Goal: Task Accomplishment & Management: Complete application form

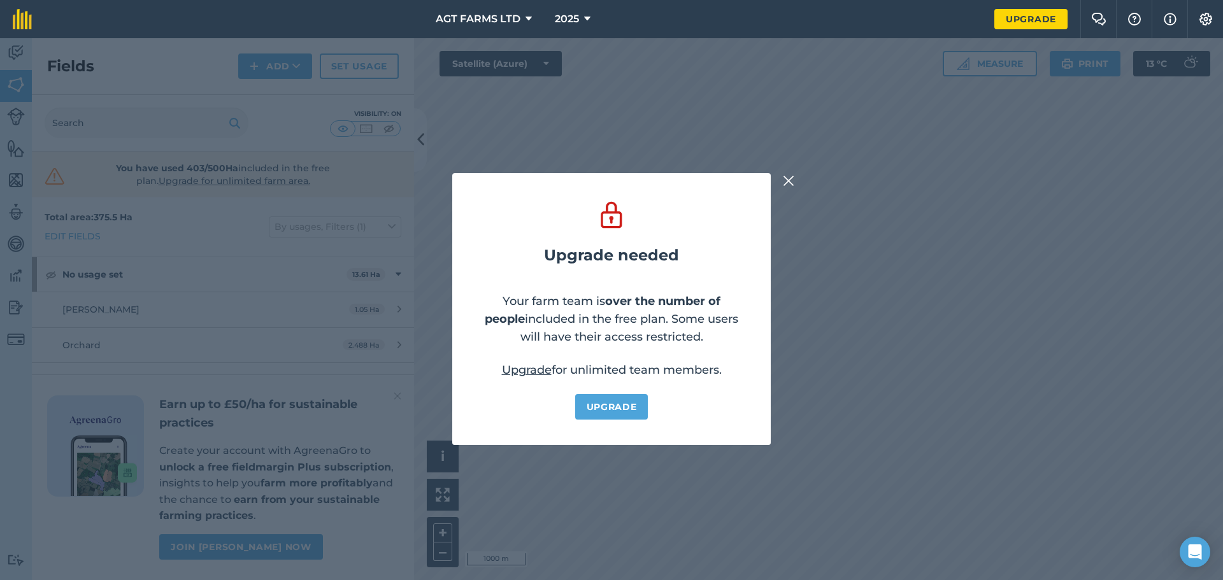
click at [790, 189] on div "Upgrade needed Your farm team is over the number of people included in the free…" at bounding box center [611, 309] width 1223 height 542
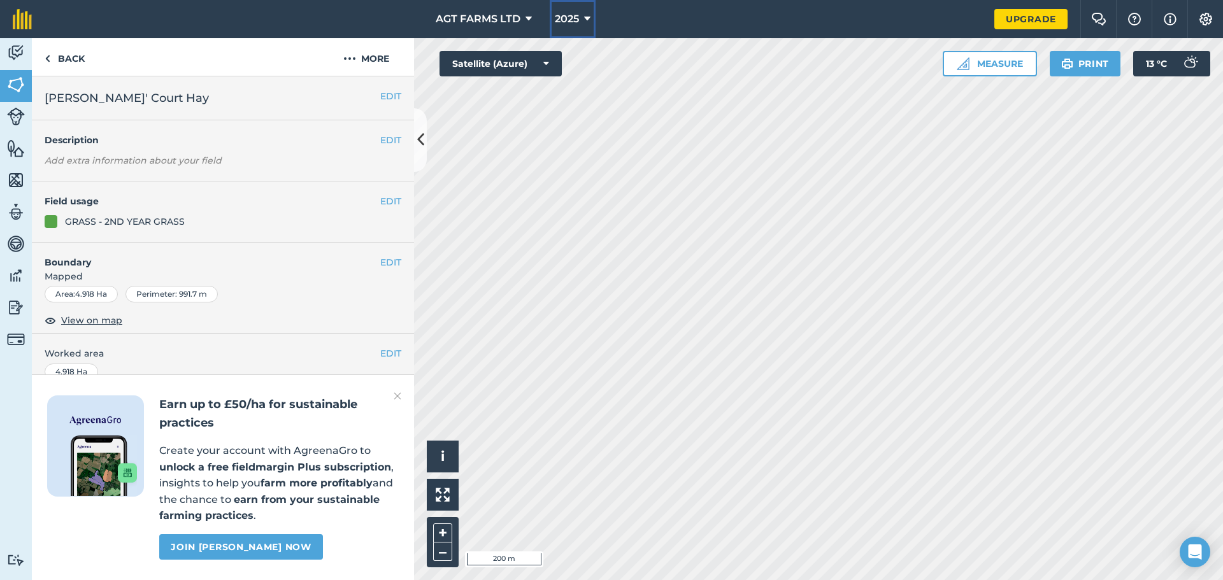
click at [584, 19] on icon at bounding box center [587, 18] width 6 height 15
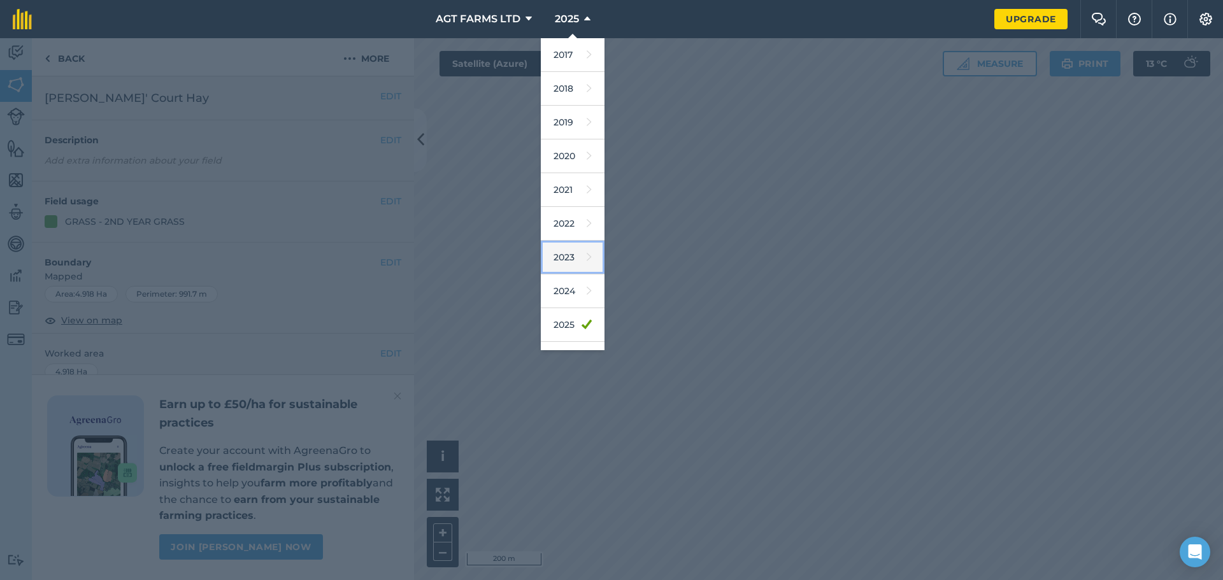
click at [572, 266] on link "2023" at bounding box center [573, 258] width 64 height 34
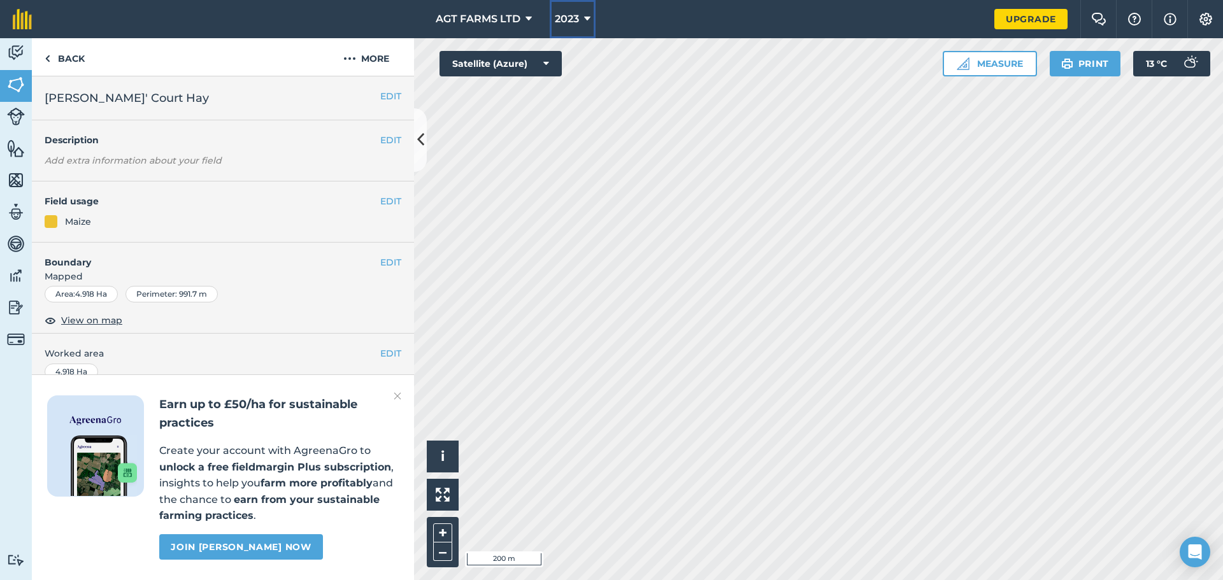
click at [578, 13] on span "2023" at bounding box center [567, 18] width 24 height 15
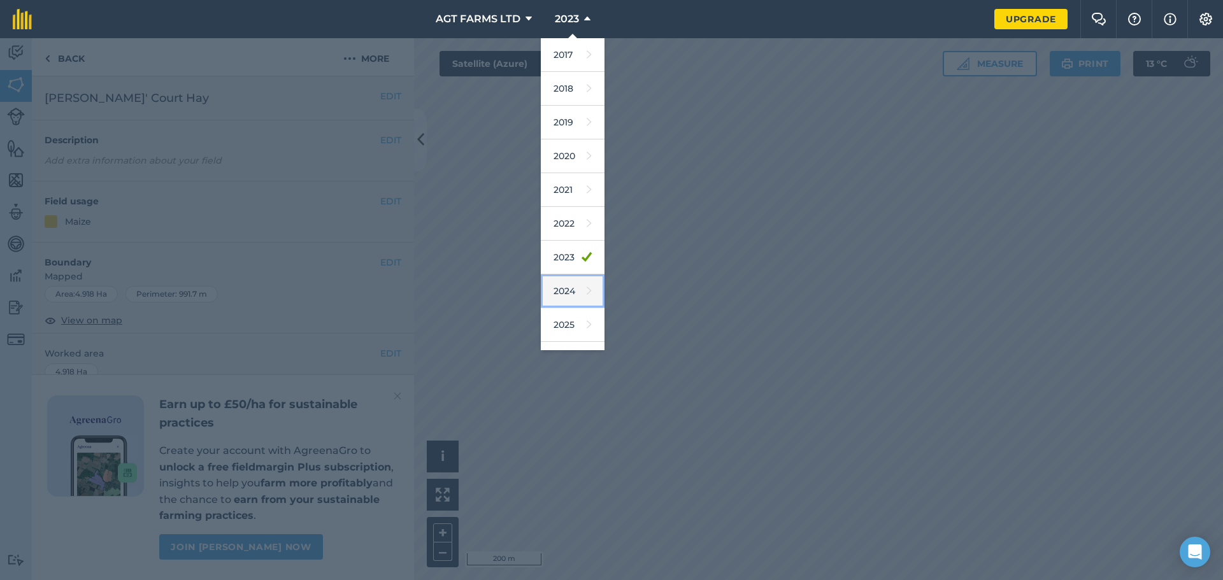
click at [561, 287] on link "2024" at bounding box center [573, 291] width 64 height 34
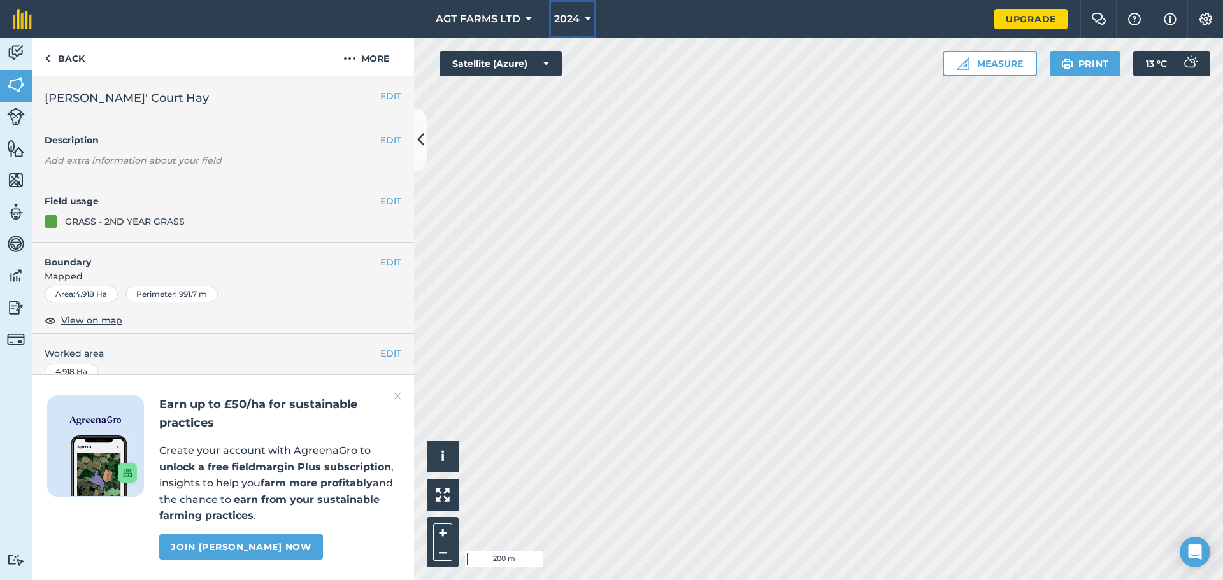
click at [582, 20] on button "2024" at bounding box center [572, 19] width 47 height 38
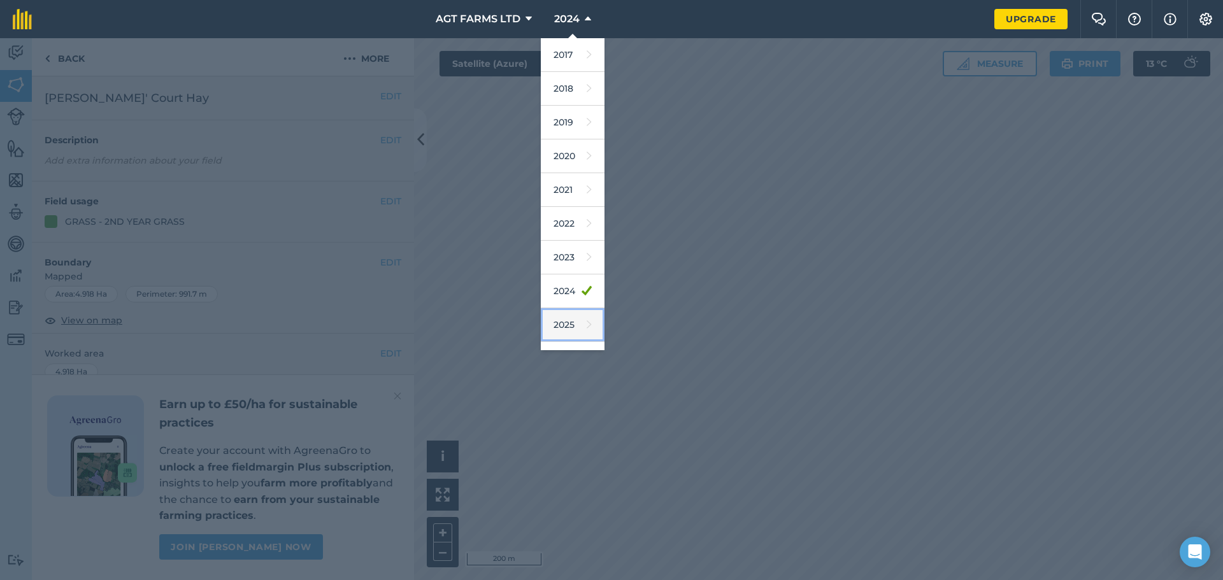
click at [570, 318] on link "2025" at bounding box center [573, 325] width 64 height 34
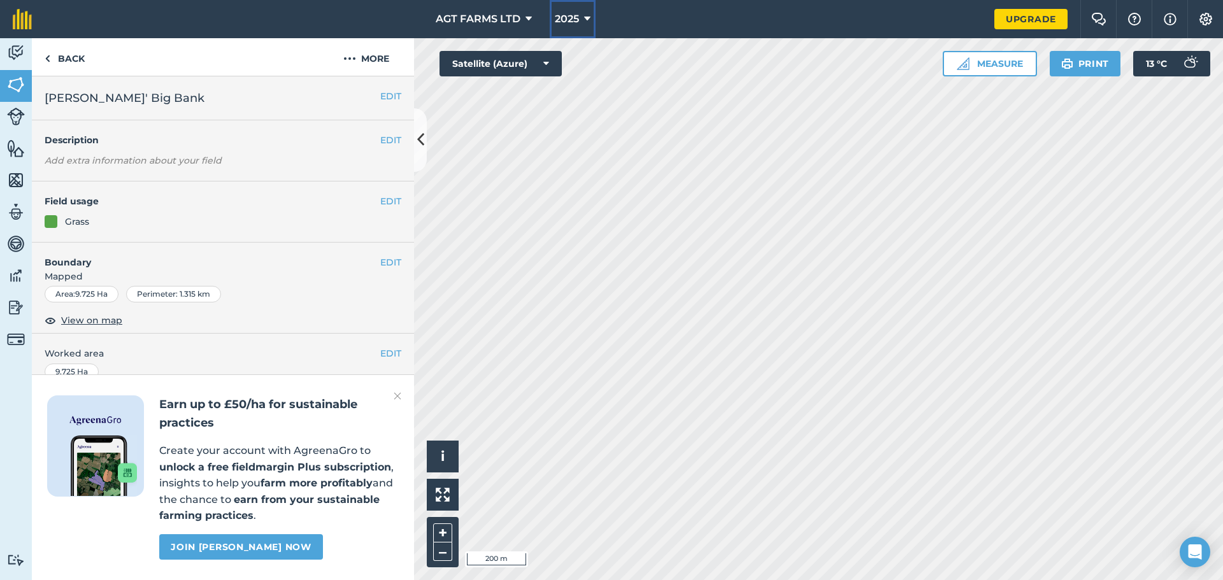
click at [569, 25] on span "2025" at bounding box center [567, 18] width 24 height 15
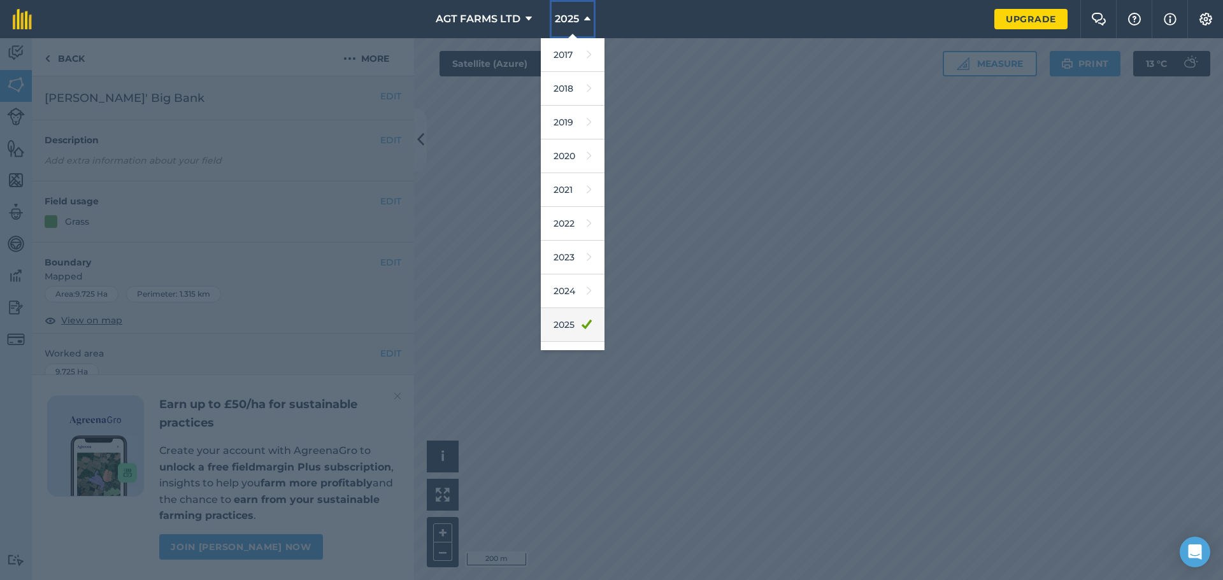
scroll to position [59, 0]
click at [568, 297] on link "2026" at bounding box center [573, 300] width 64 height 34
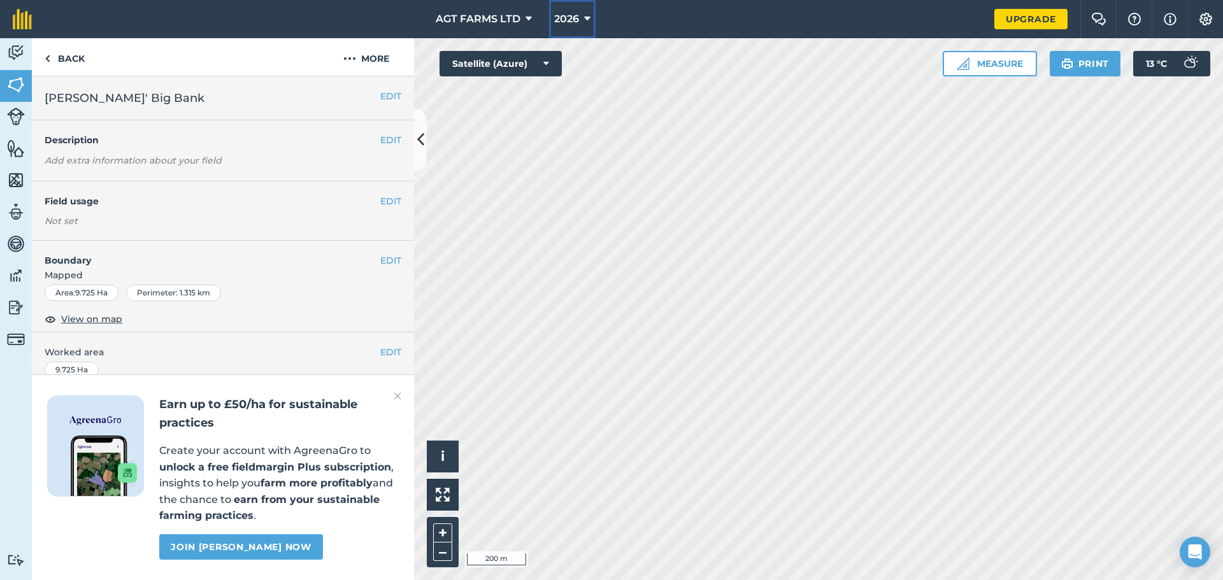
click at [591, 13] on button "2026" at bounding box center [572, 19] width 46 height 38
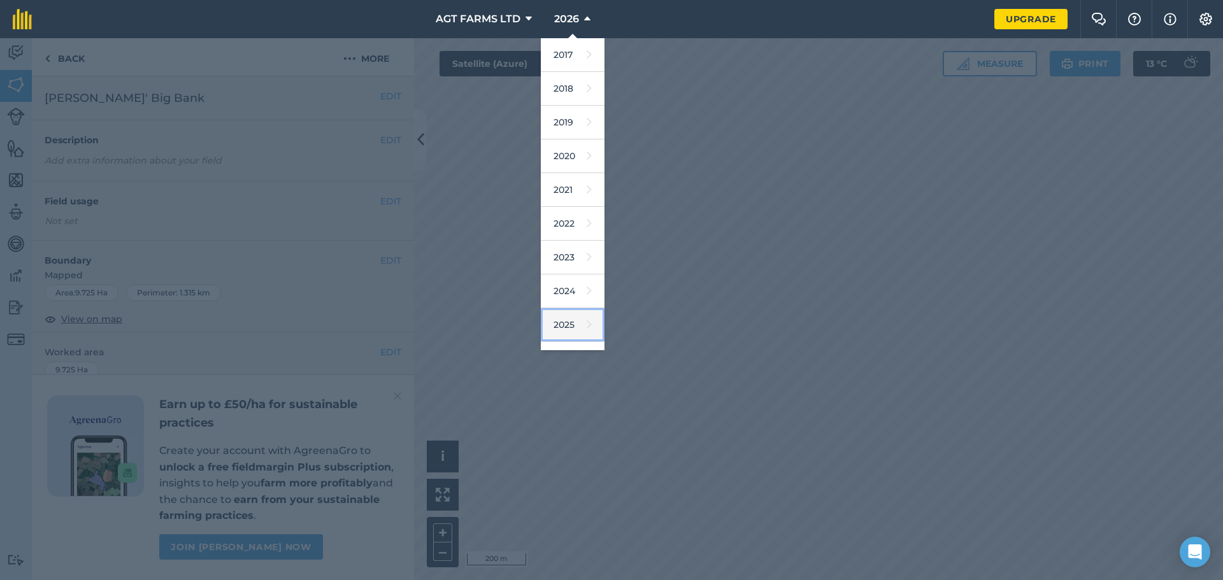
click at [574, 316] on link "2025" at bounding box center [573, 325] width 64 height 34
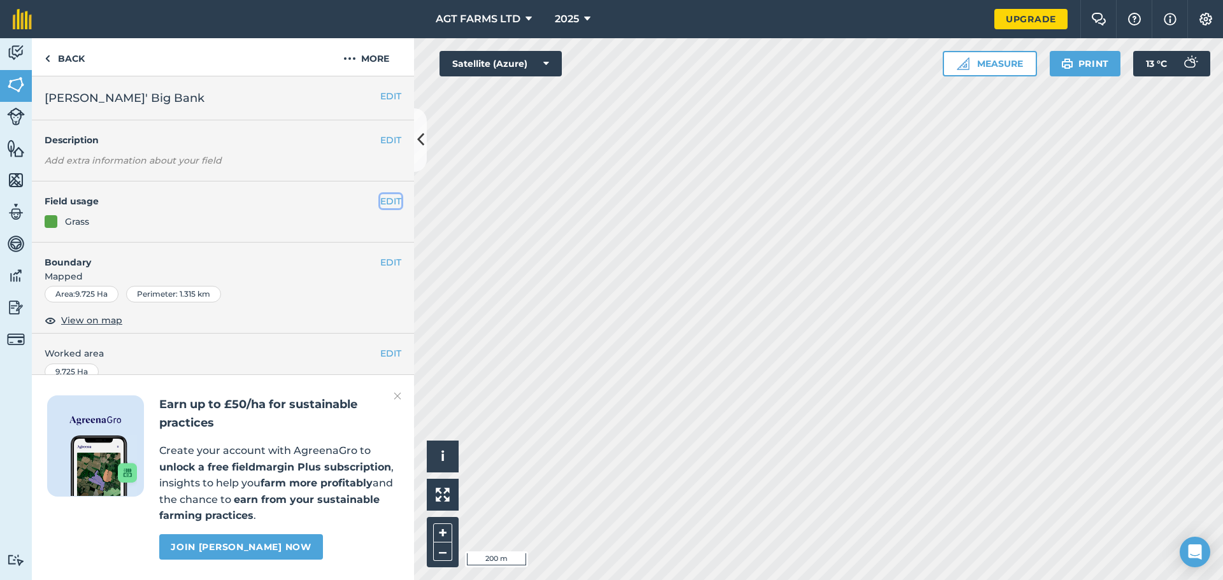
click at [380, 202] on button "EDIT" at bounding box center [390, 201] width 21 height 14
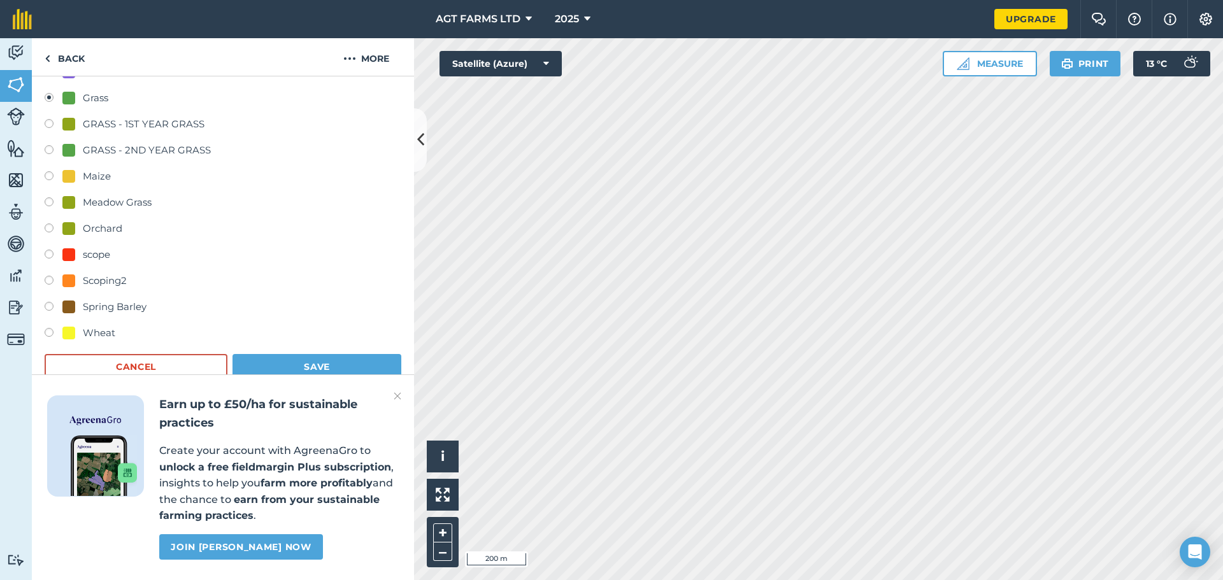
scroll to position [191, 0]
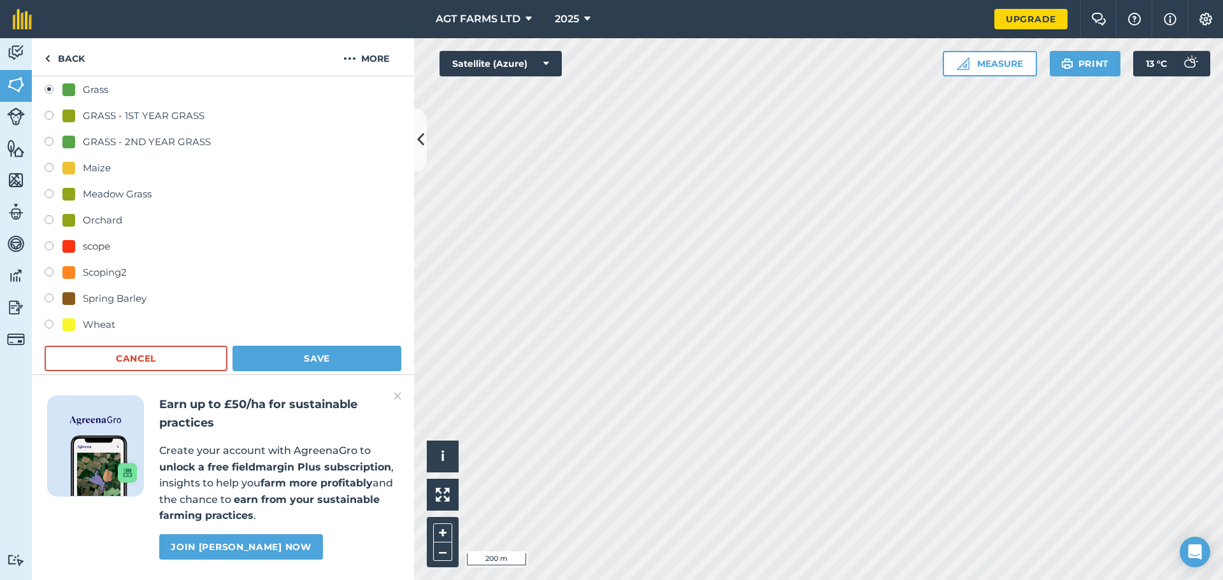
click at [110, 325] on div "Wheat" at bounding box center [99, 324] width 32 height 15
radio input "true"
radio input "false"
click at [282, 361] on button "Save" at bounding box center [316, 358] width 169 height 25
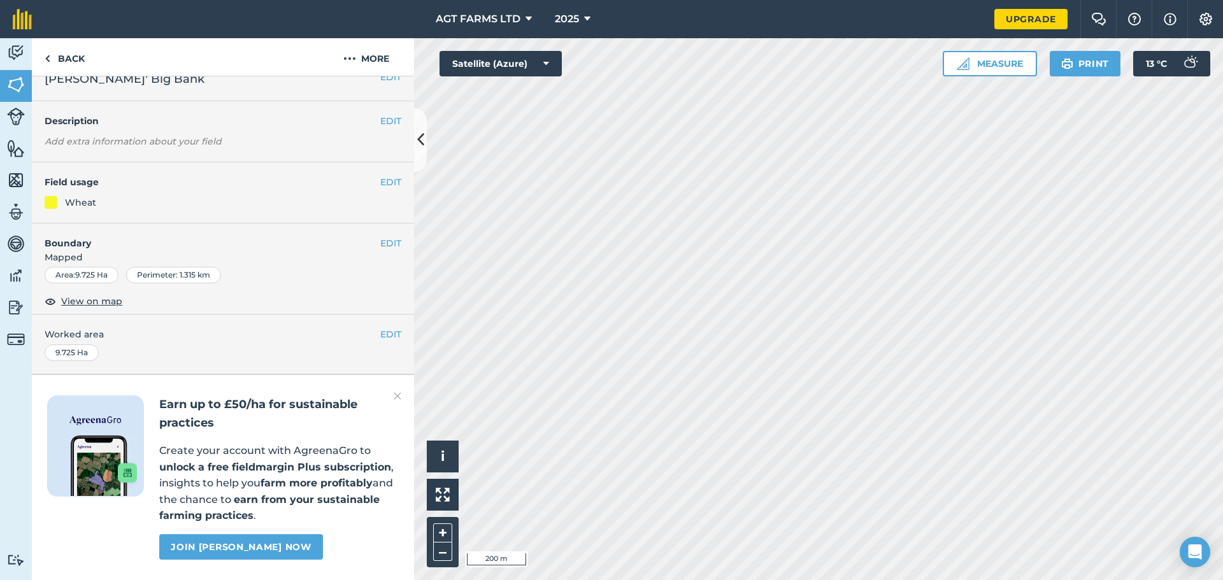
scroll to position [55, 0]
click at [386, 175] on button "EDIT" at bounding box center [390, 182] width 21 height 14
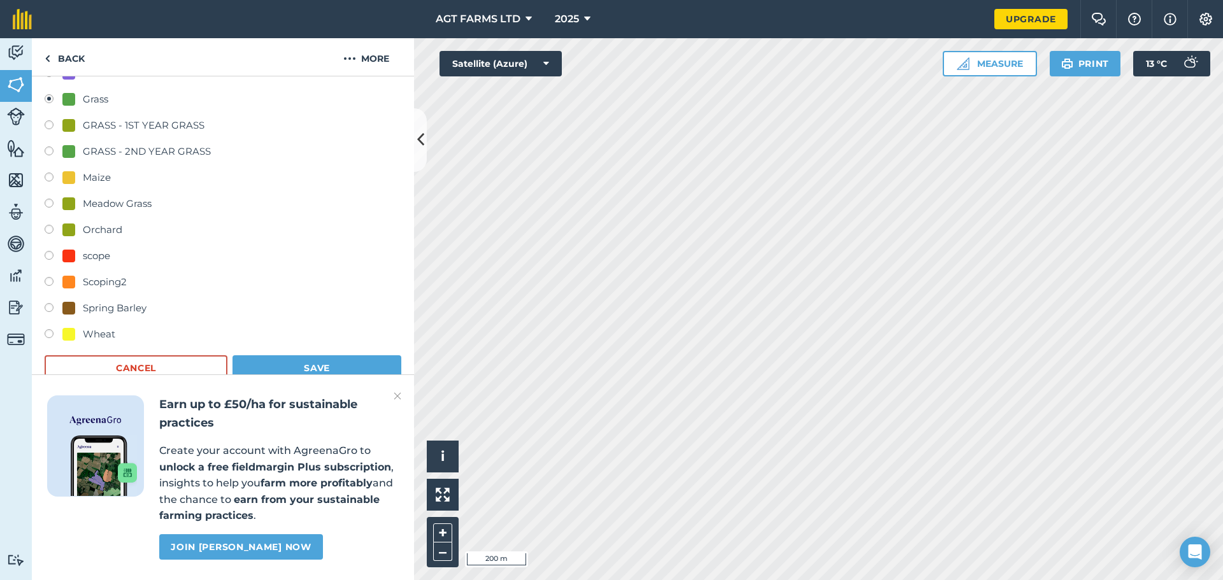
scroll to position [182, 0]
click at [103, 331] on div "Wheat" at bounding box center [99, 333] width 32 height 15
radio input "true"
radio input "false"
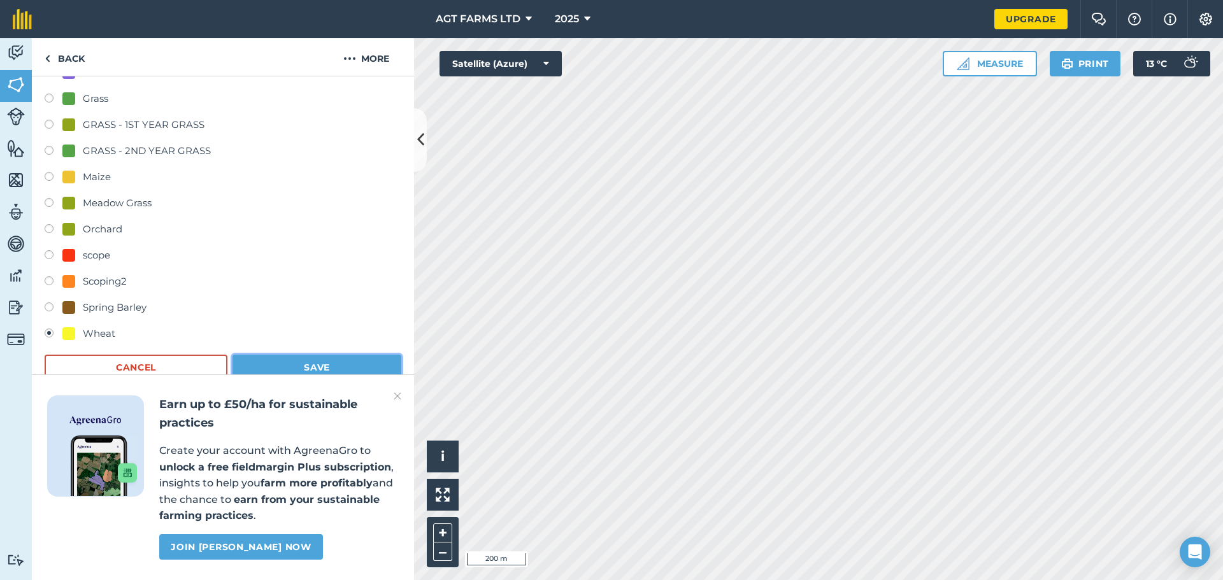
click at [313, 369] on button "Save" at bounding box center [316, 367] width 169 height 25
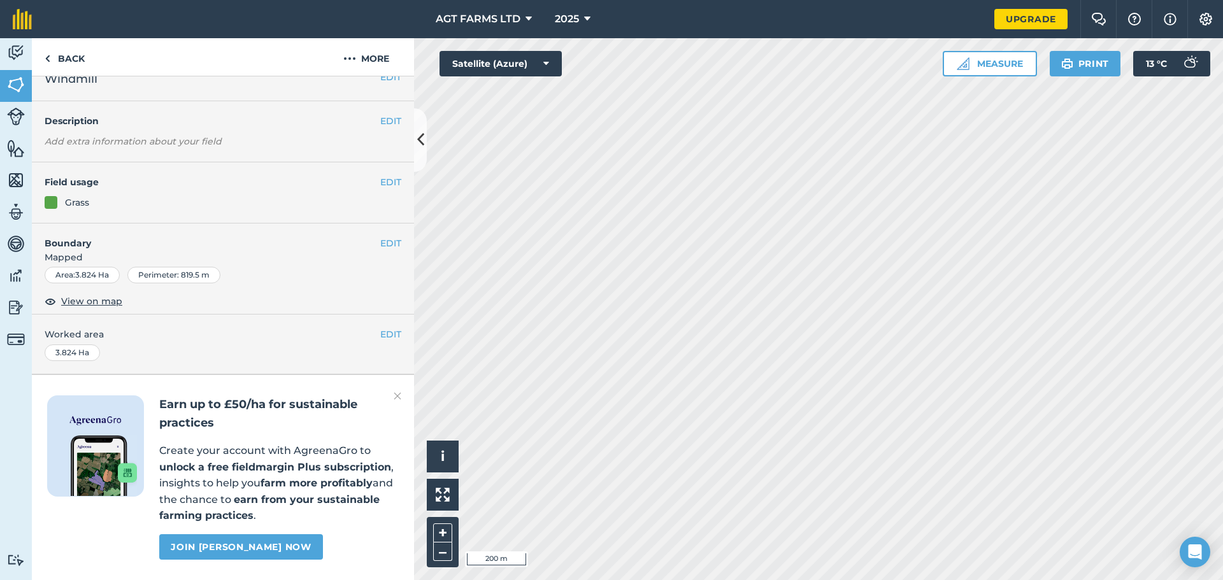
click at [367, 175] on h4 "Field usage" at bounding box center [213, 182] width 336 height 14
click at [380, 175] on button "EDIT" at bounding box center [390, 182] width 21 height 14
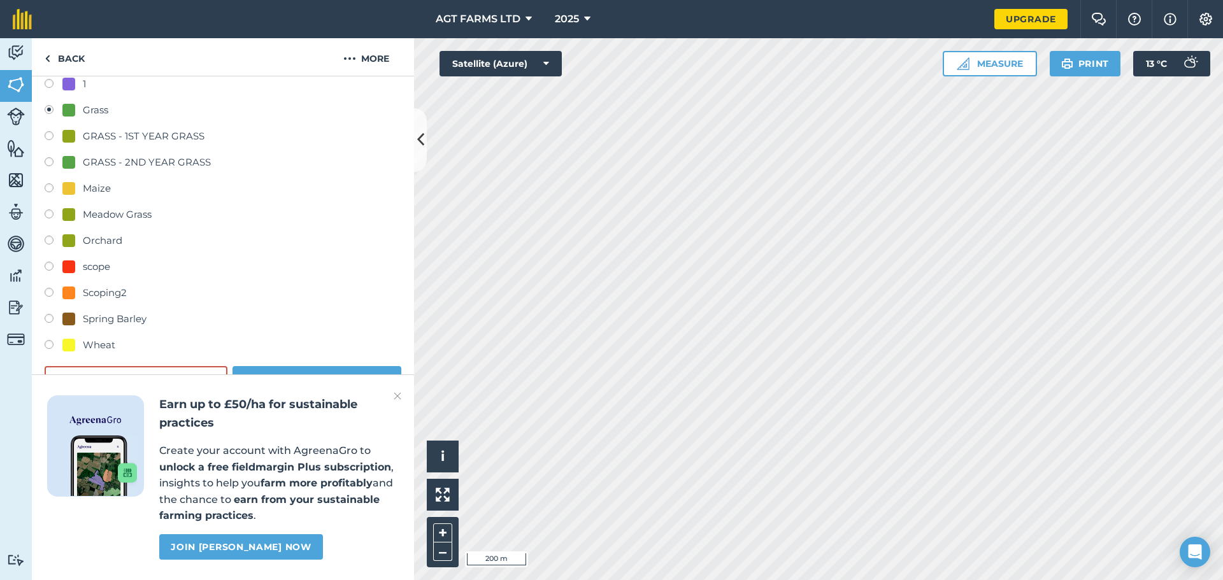
scroll to position [182, 0]
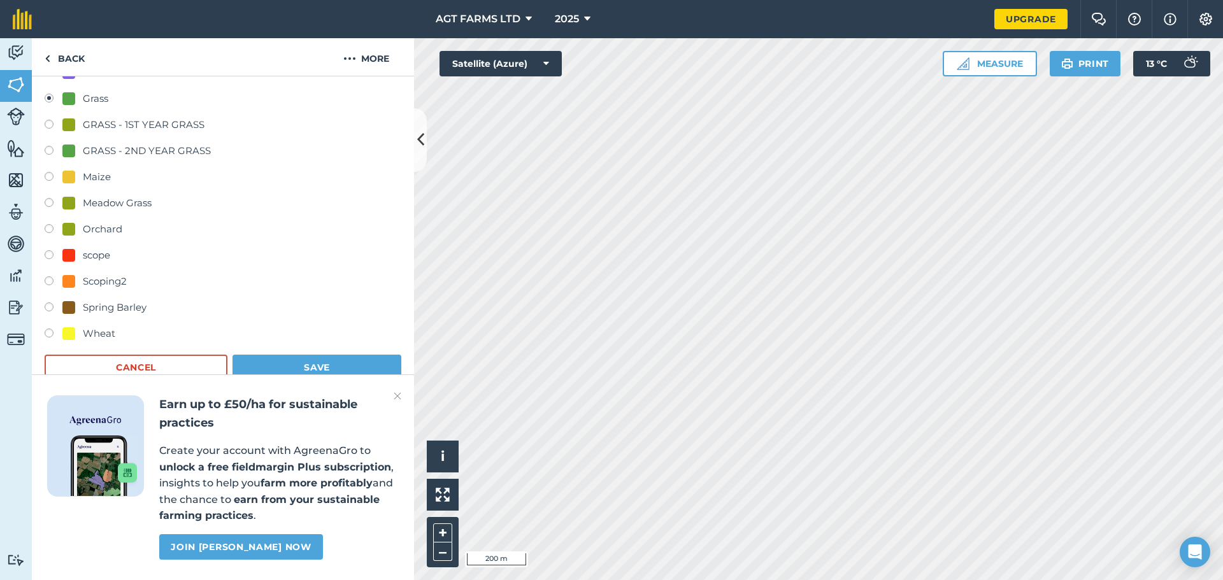
click at [109, 336] on div "Wheat" at bounding box center [99, 333] width 32 height 15
radio input "true"
radio input "false"
click at [334, 365] on button "Save" at bounding box center [316, 367] width 169 height 25
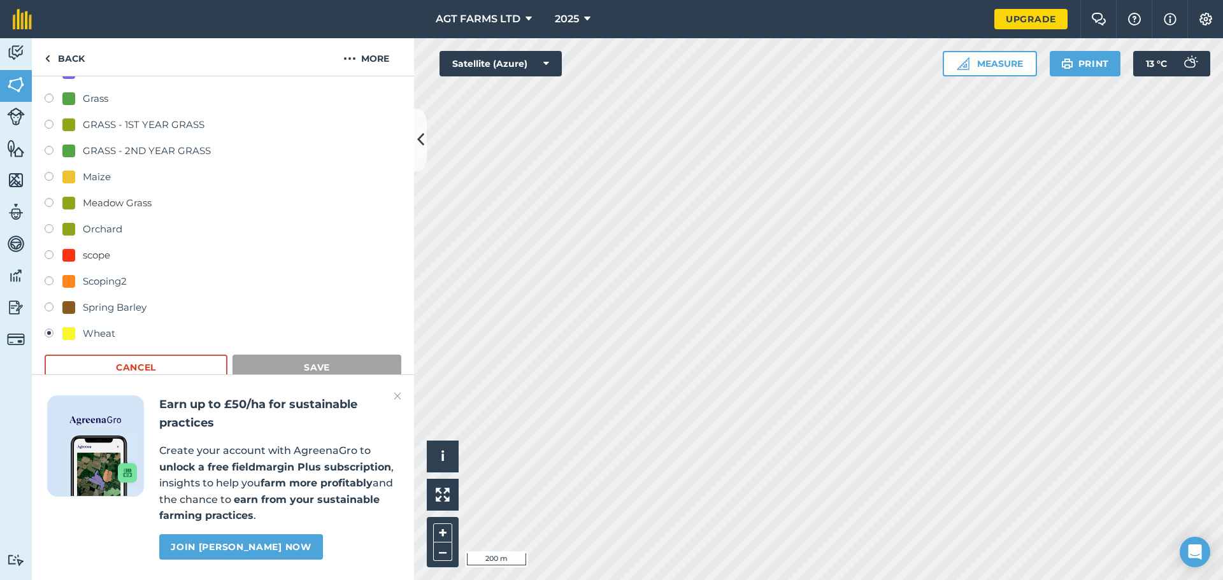
scroll to position [55, 0]
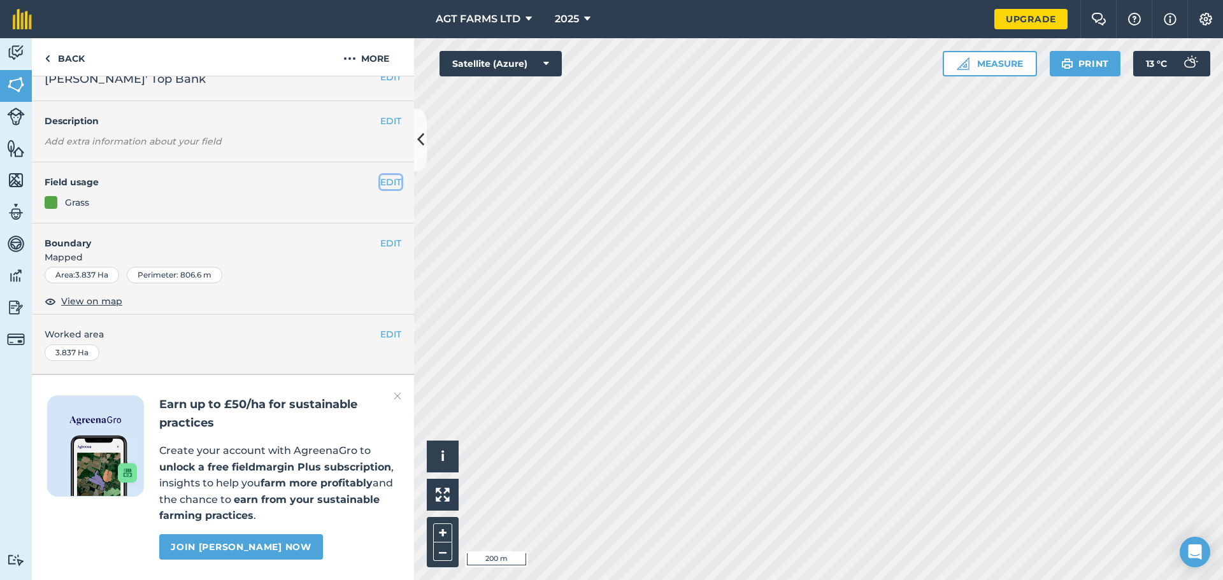
click at [390, 175] on button "EDIT" at bounding box center [390, 182] width 21 height 14
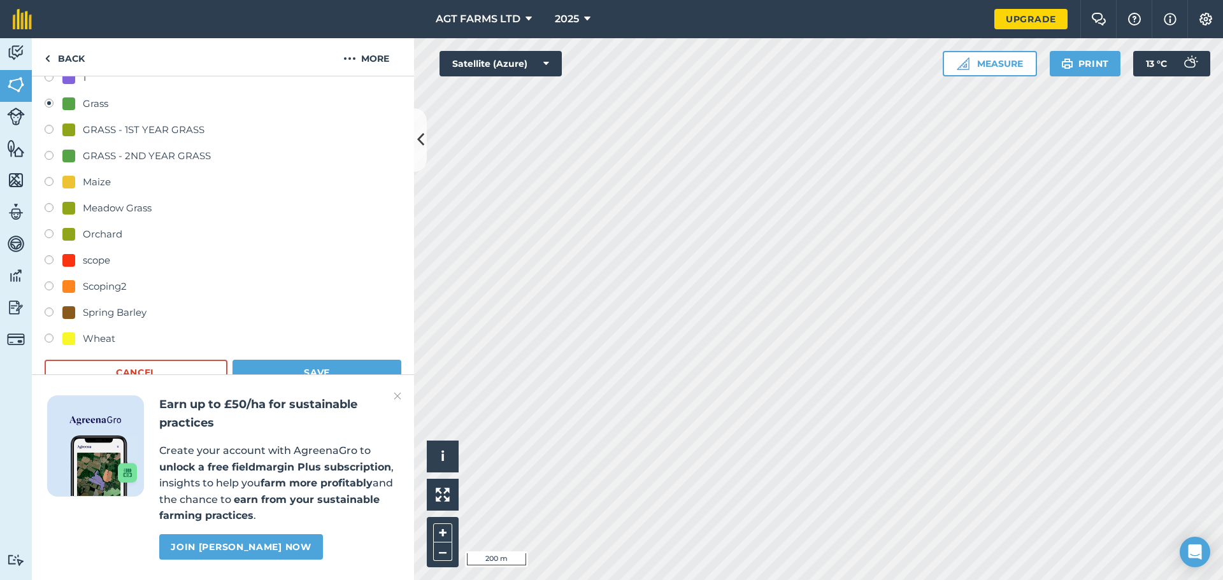
scroll to position [182, 0]
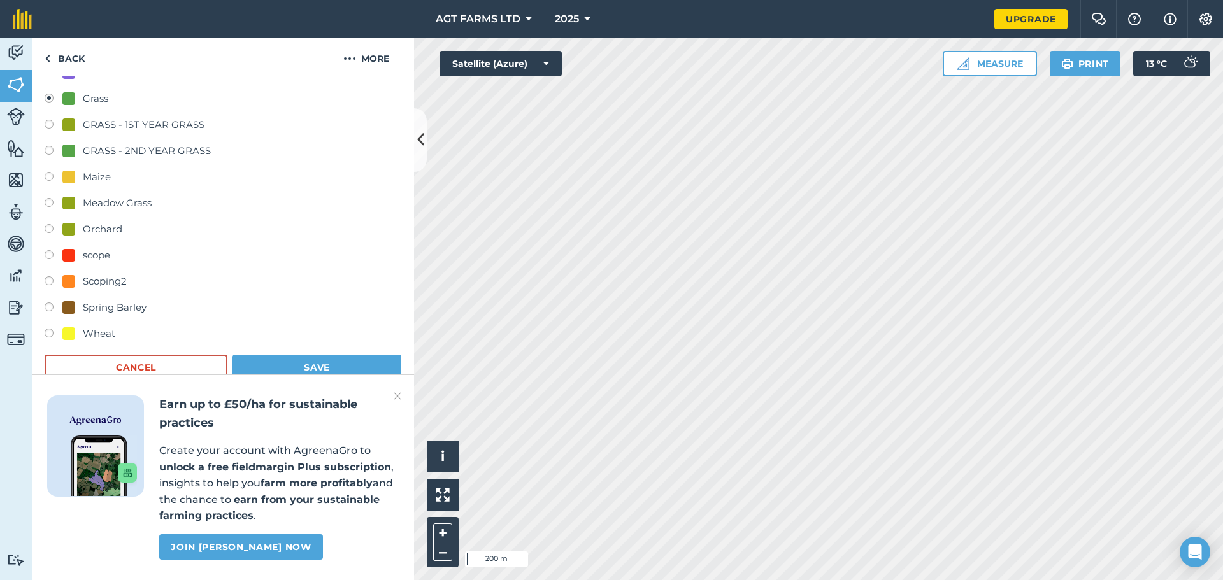
click at [86, 337] on div "Wheat" at bounding box center [99, 333] width 32 height 15
radio input "true"
radio input "false"
click at [283, 358] on button "Save" at bounding box center [316, 367] width 169 height 25
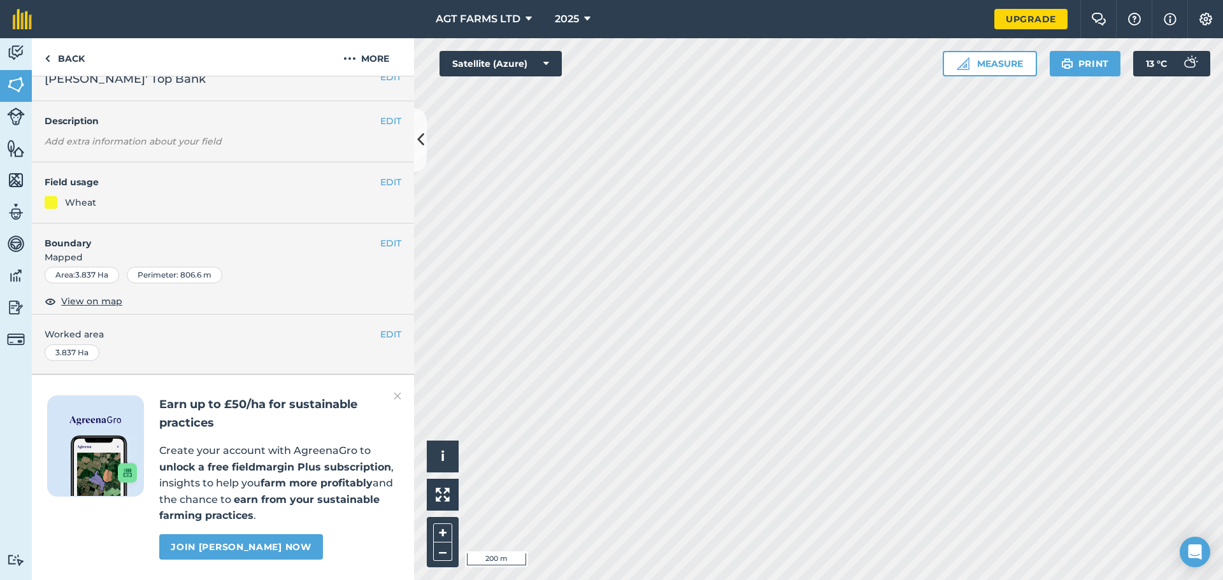
scroll to position [55, 0]
click at [380, 175] on button "EDIT" at bounding box center [390, 182] width 21 height 14
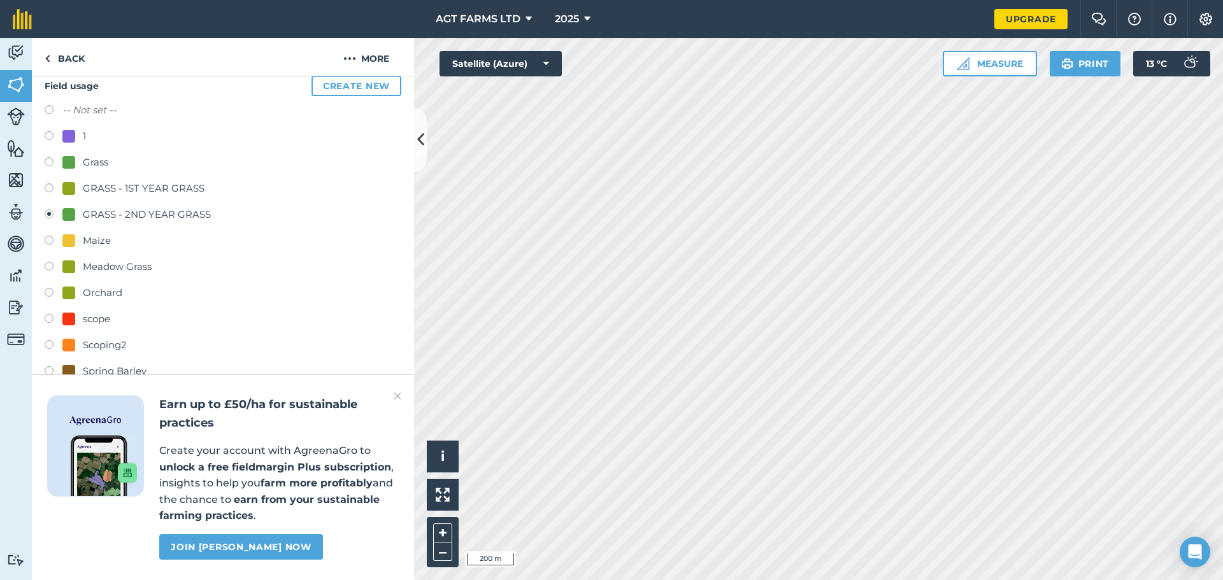
scroll to position [182, 0]
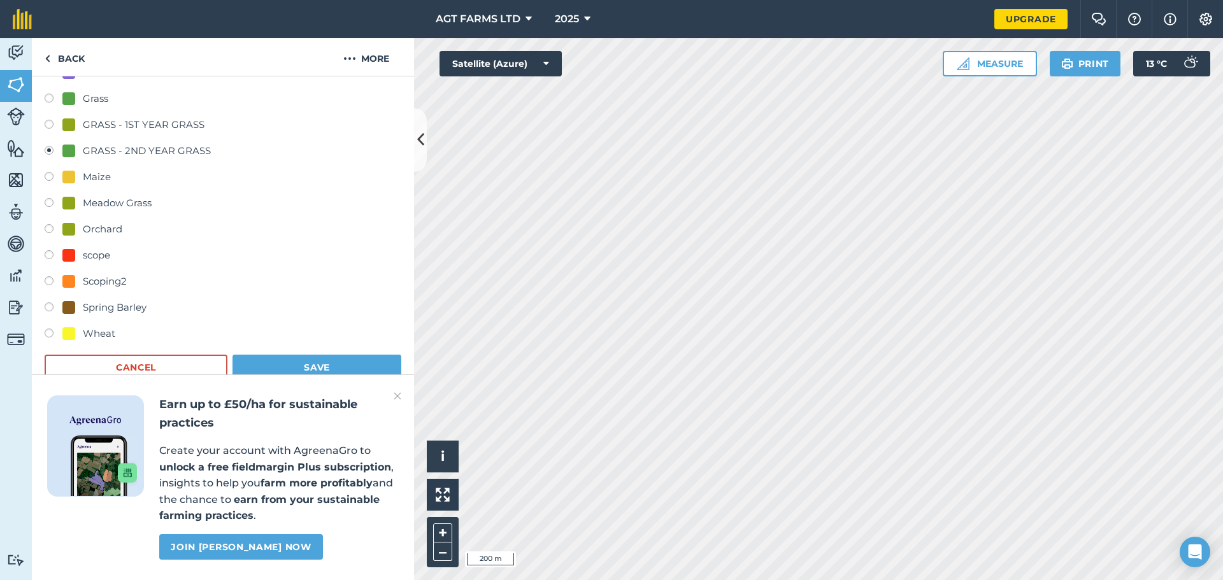
click at [94, 333] on div "Wheat" at bounding box center [99, 333] width 32 height 15
radio input "true"
radio input "false"
click at [346, 364] on button "Save" at bounding box center [316, 367] width 169 height 25
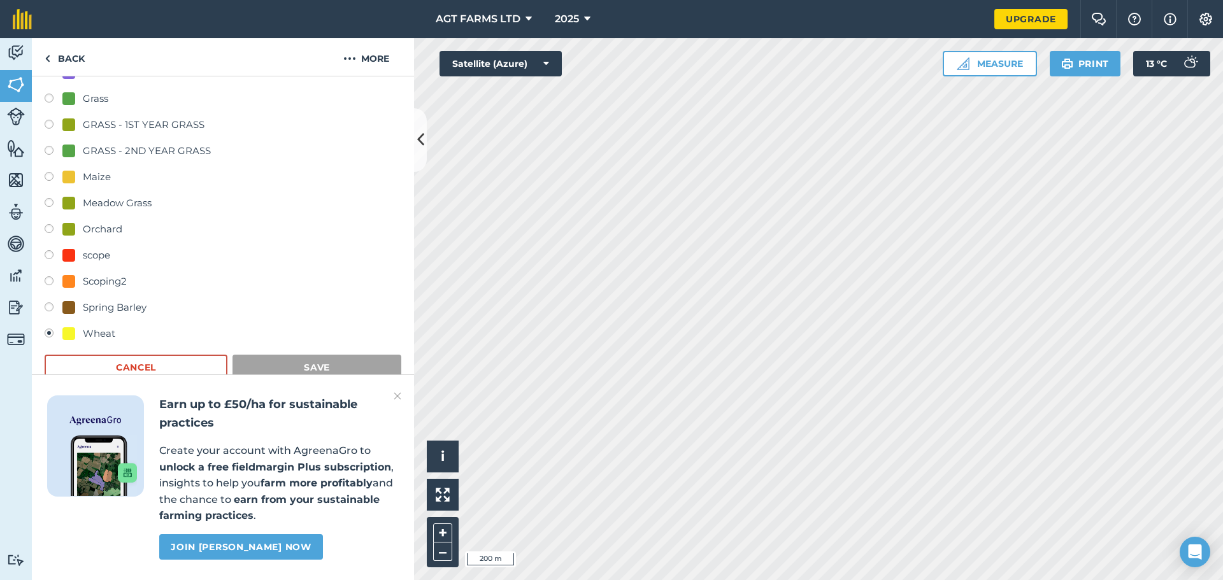
scroll to position [55, 0]
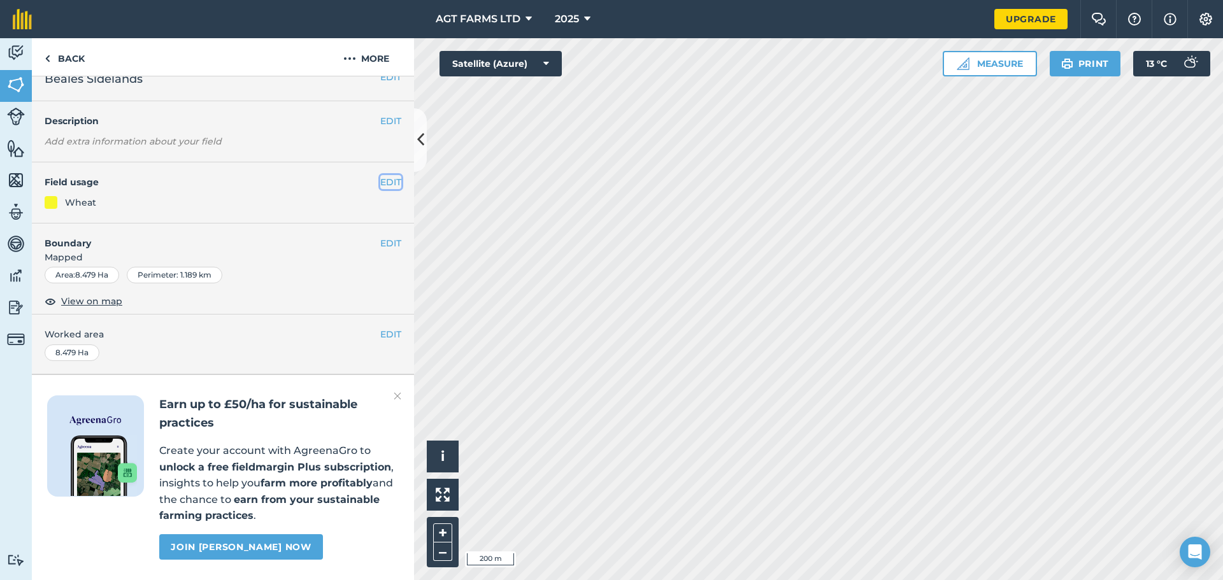
click at [381, 175] on button "EDIT" at bounding box center [390, 182] width 21 height 14
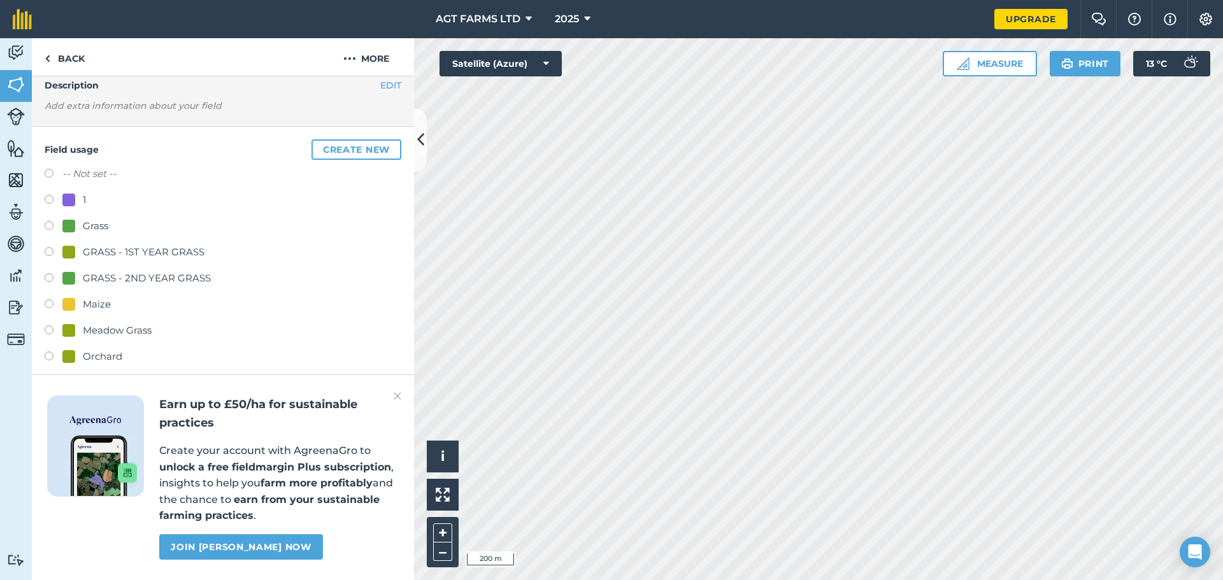
click at [96, 246] on div "GRASS - 1ST YEAR GRASS" at bounding box center [144, 252] width 122 height 15
radio input "true"
radio input "false"
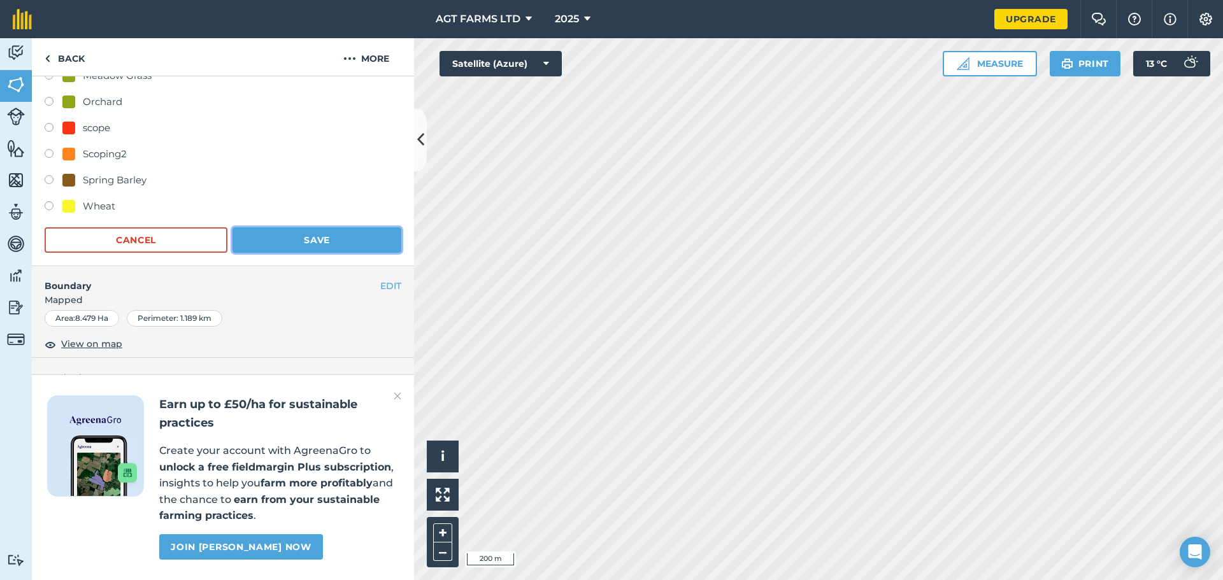
click at [348, 233] on button "Save" at bounding box center [316, 239] width 169 height 25
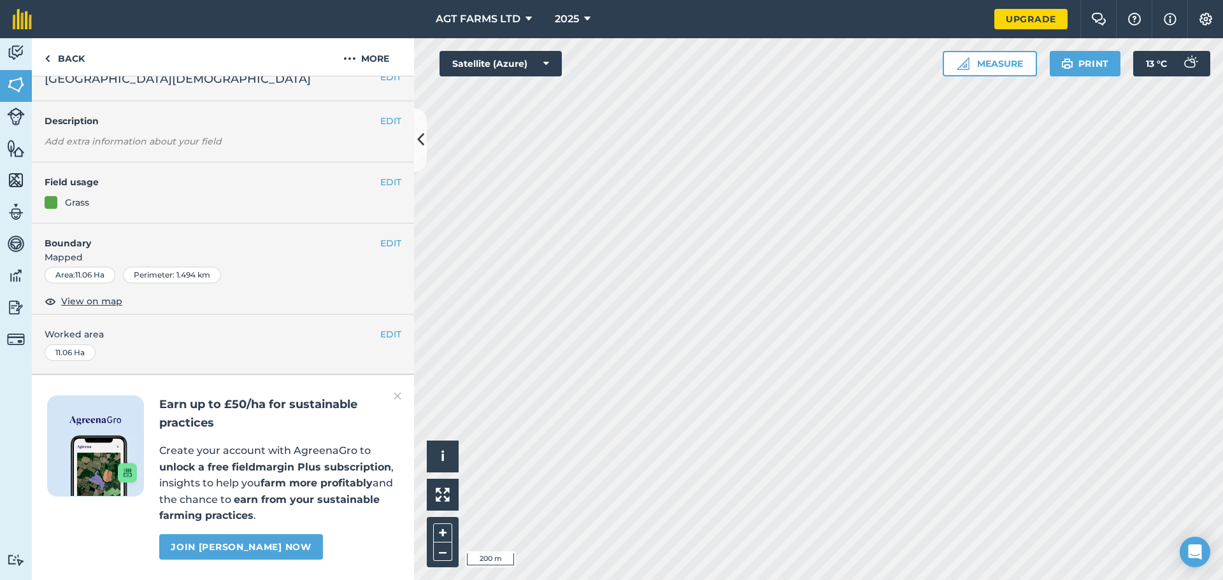
click at [392, 162] on div "EDIT Field usage Grass" at bounding box center [223, 192] width 382 height 61
click at [388, 175] on button "EDIT" at bounding box center [390, 182] width 21 height 14
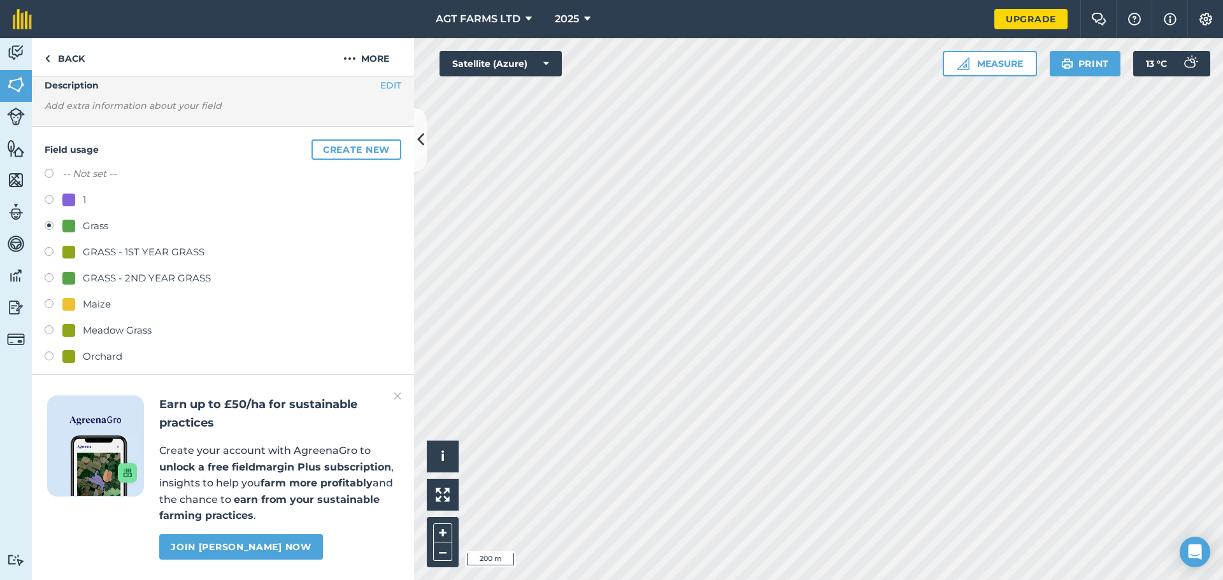
click at [105, 278] on div "GRASS - 2ND YEAR GRASS" at bounding box center [147, 278] width 128 height 15
radio input "true"
radio input "false"
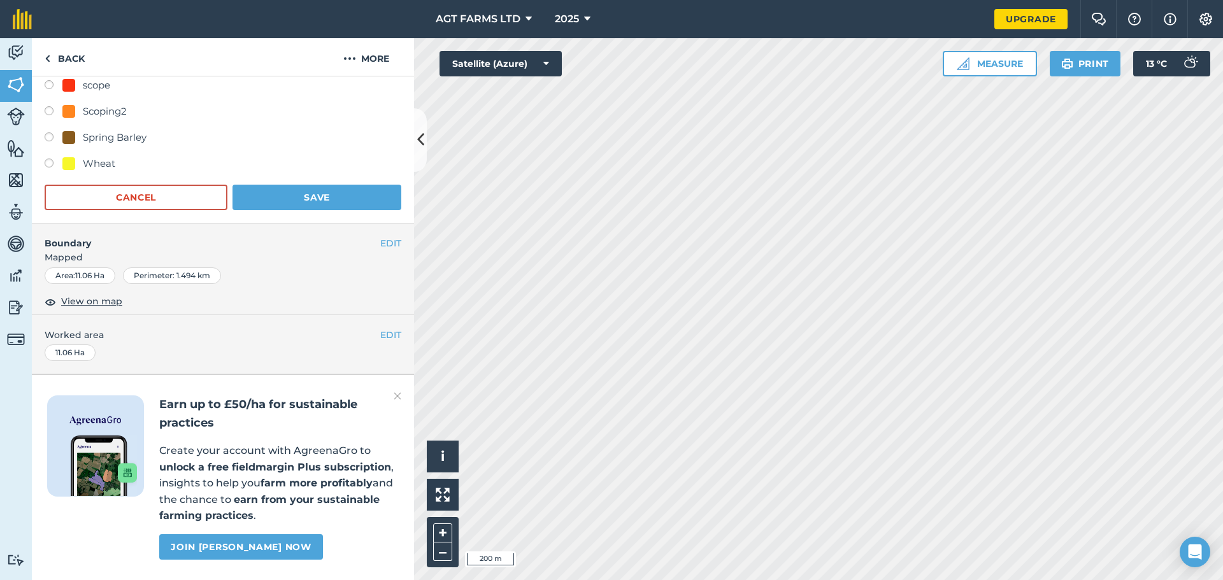
scroll to position [373, 0]
click at [333, 186] on button "Save" at bounding box center [316, 197] width 169 height 25
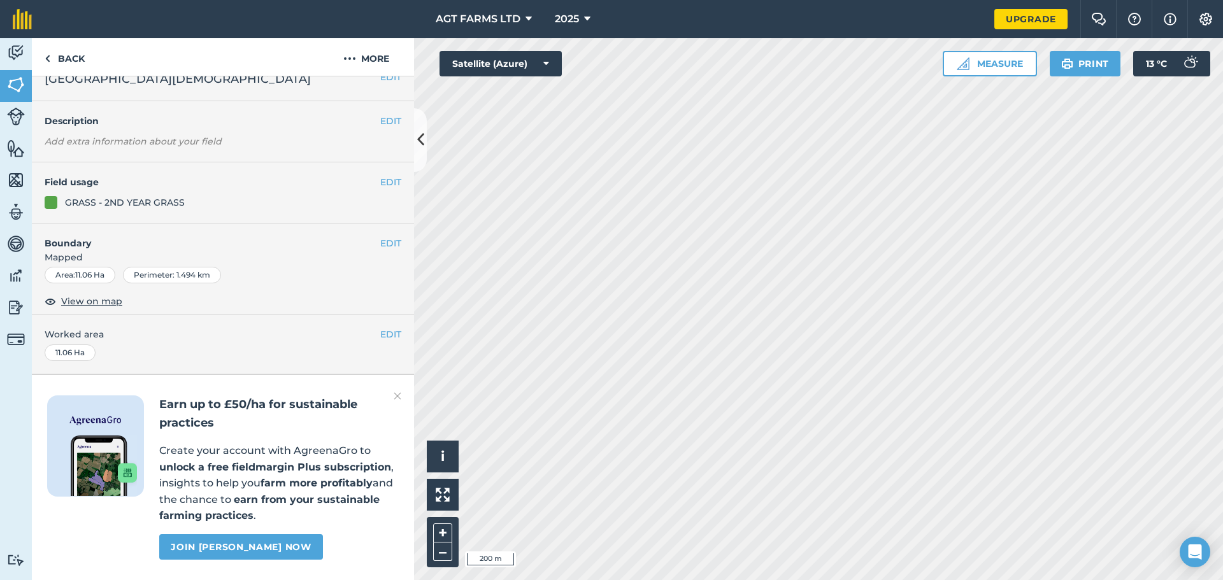
click at [399, 394] on img at bounding box center [397, 395] width 8 height 15
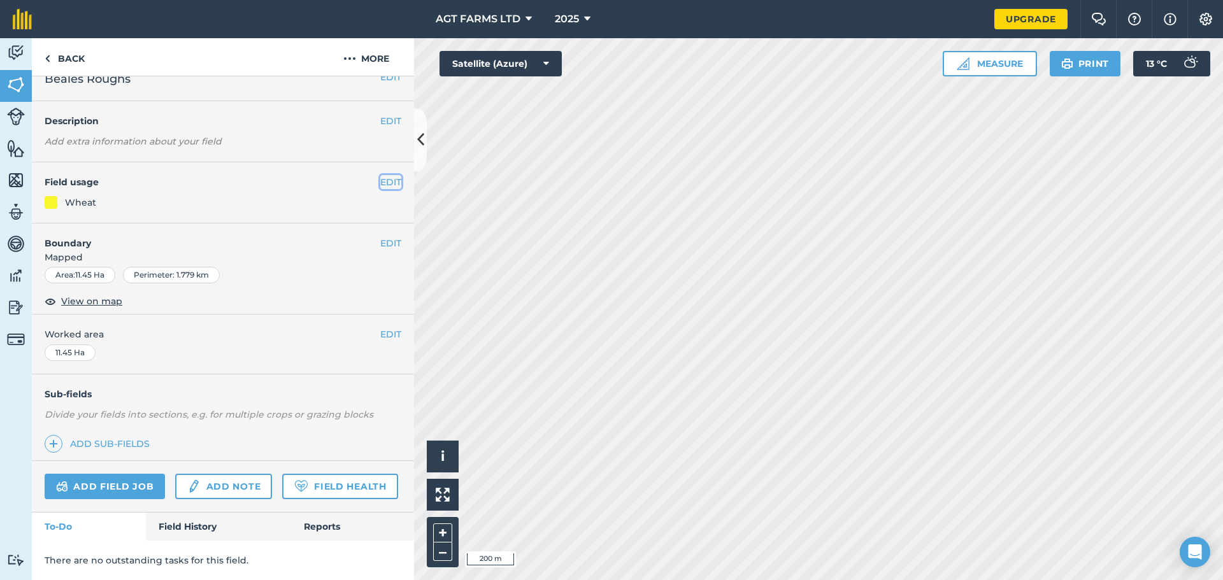
click at [381, 175] on button "EDIT" at bounding box center [390, 182] width 21 height 14
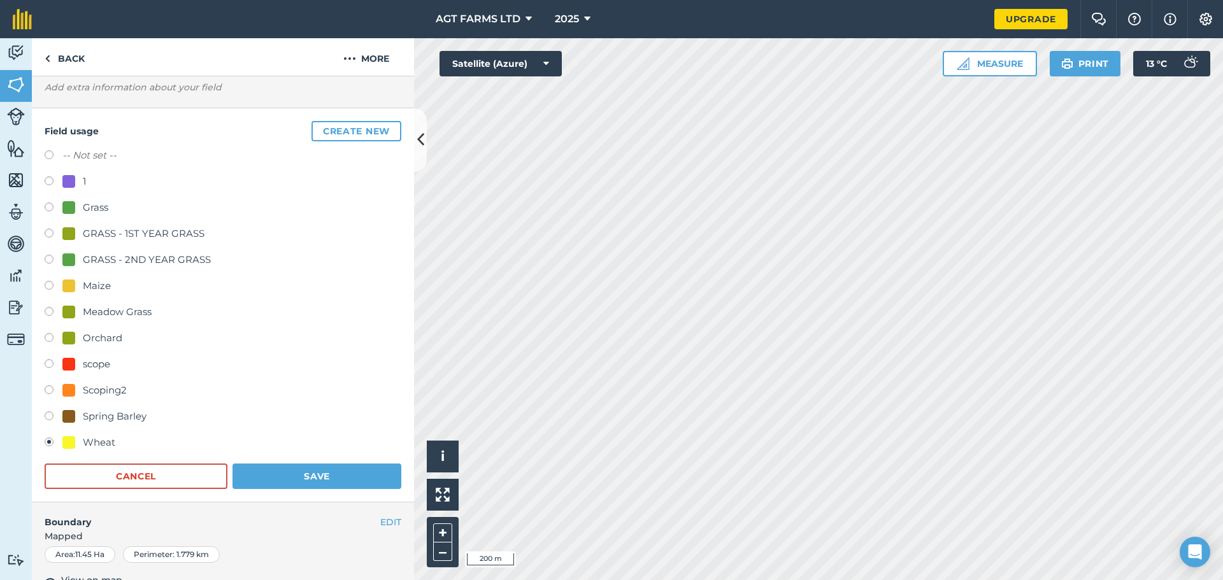
scroll to position [182, 0]
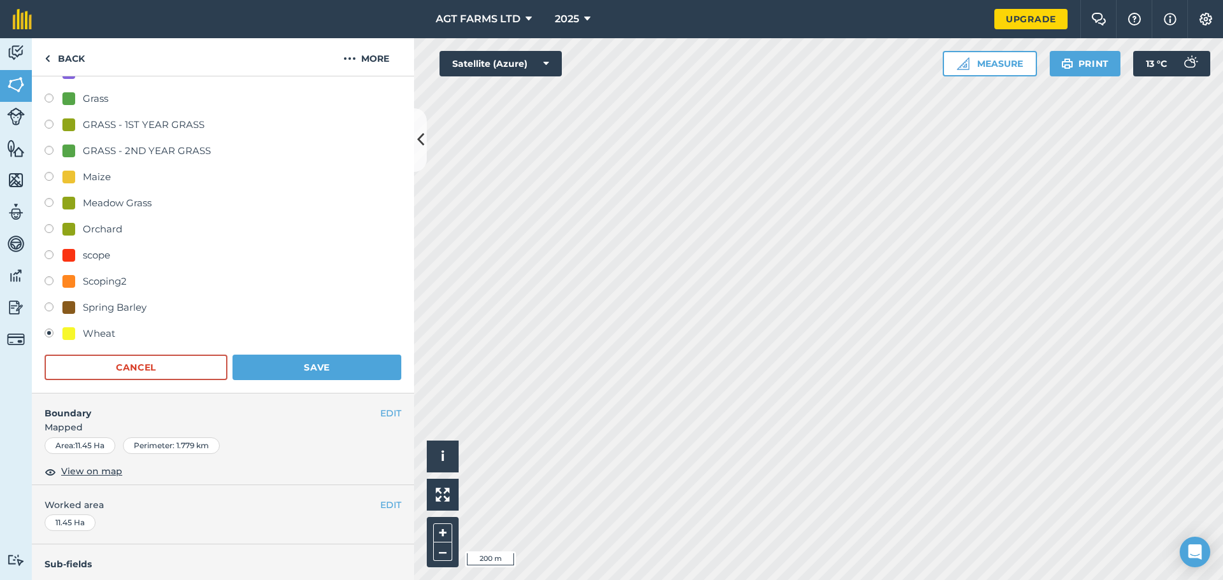
click at [155, 120] on div "GRASS - 1ST YEAR GRASS" at bounding box center [144, 124] width 122 height 15
radio input "true"
radio input "false"
click at [299, 366] on button "Save" at bounding box center [316, 367] width 169 height 25
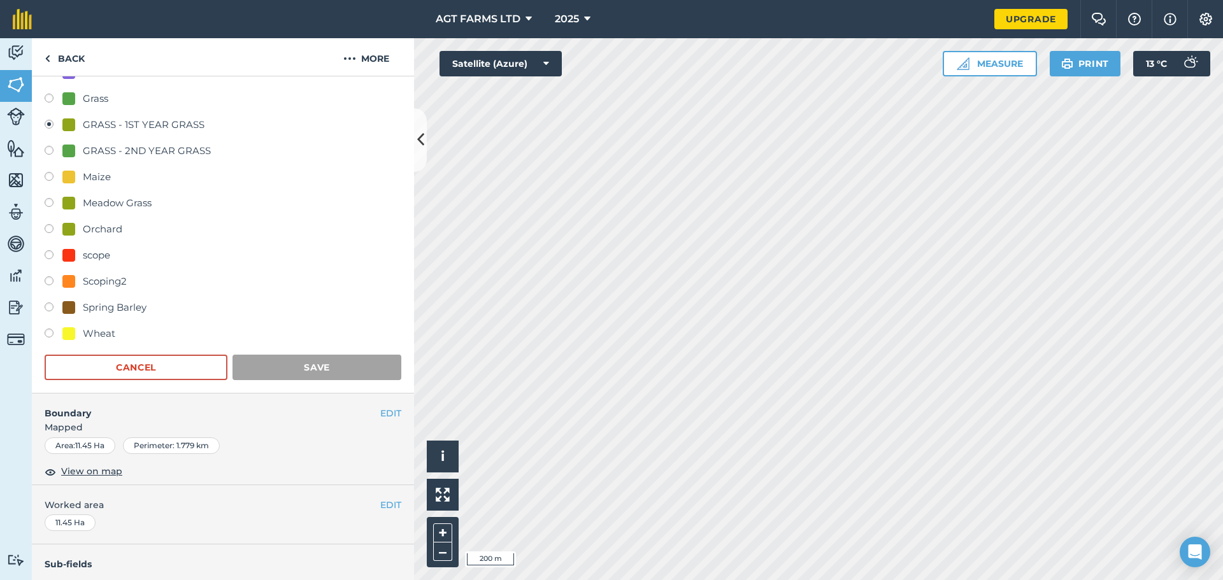
scroll to position [55, 0]
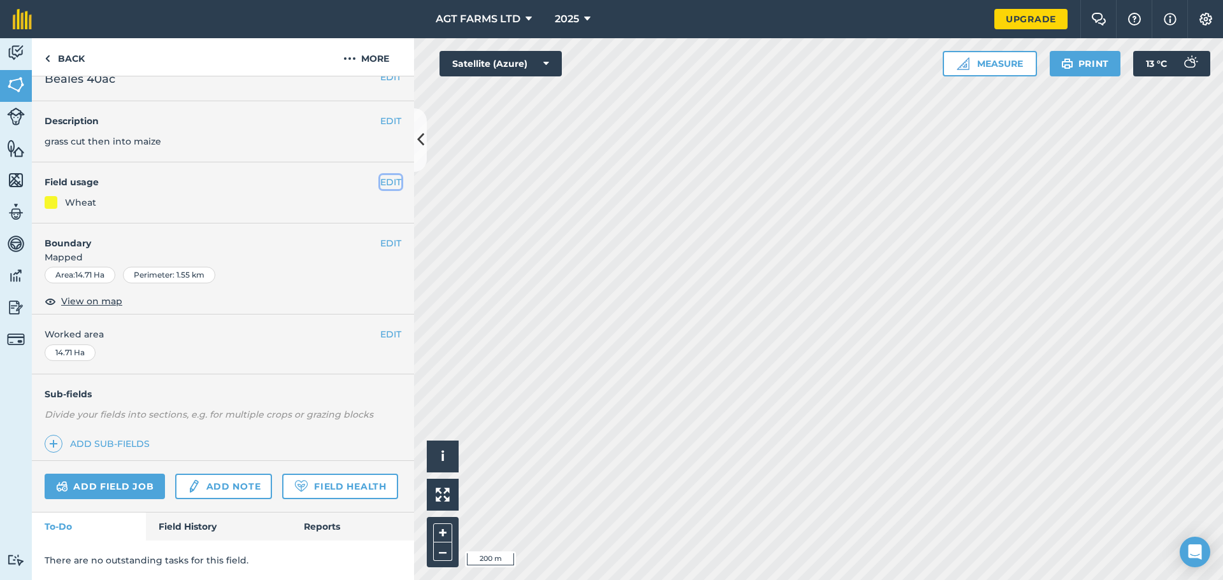
click at [386, 175] on button "EDIT" at bounding box center [390, 182] width 21 height 14
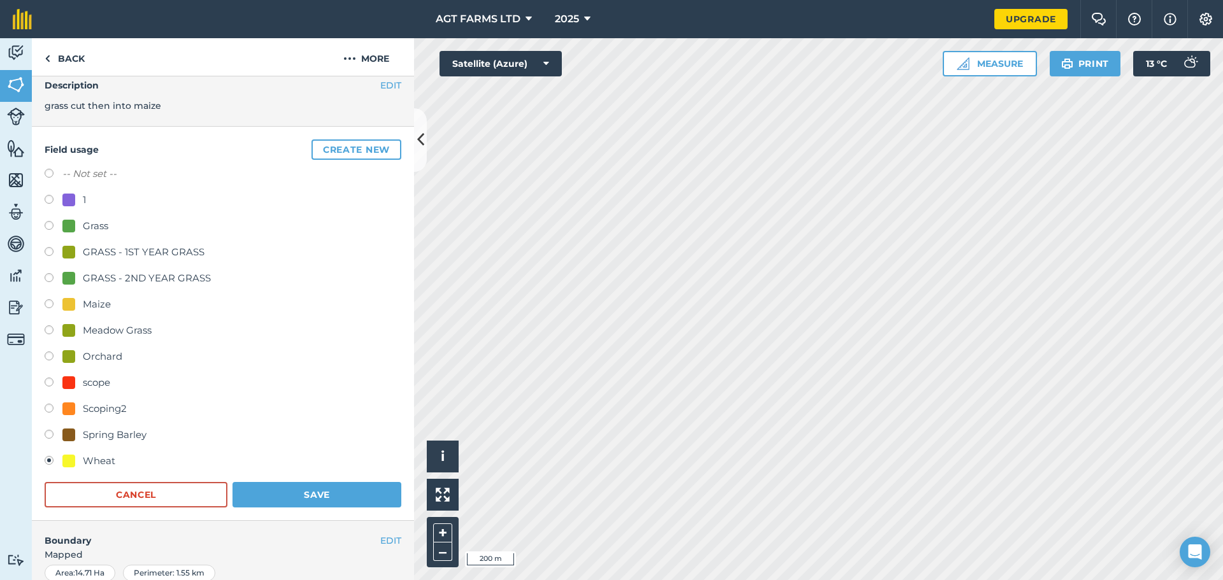
click at [151, 248] on div "GRASS - 1ST YEAR GRASS" at bounding box center [144, 252] width 122 height 15
radio input "true"
radio input "false"
click at [297, 491] on button "Save" at bounding box center [316, 494] width 169 height 25
